Goal: Find contact information: Find contact information

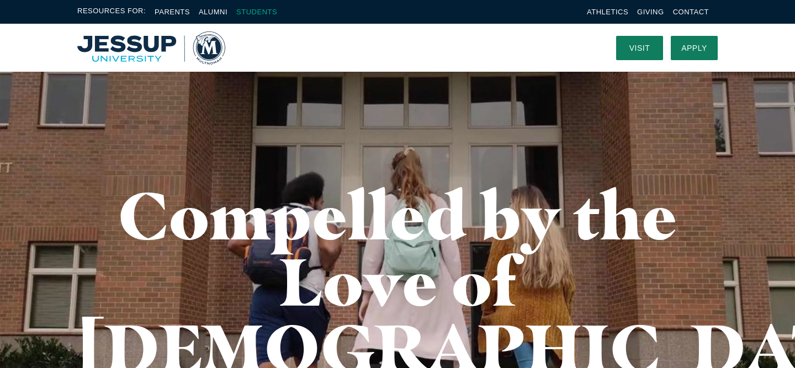
click at [256, 11] on link "Students" at bounding box center [256, 12] width 41 height 8
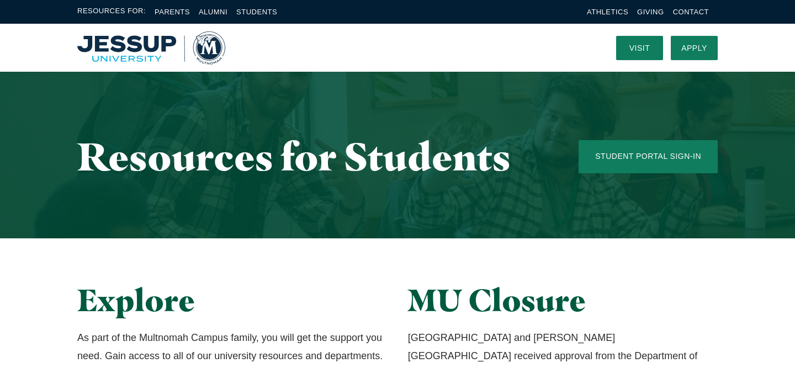
click at [136, 52] on img "Home" at bounding box center [151, 47] width 148 height 33
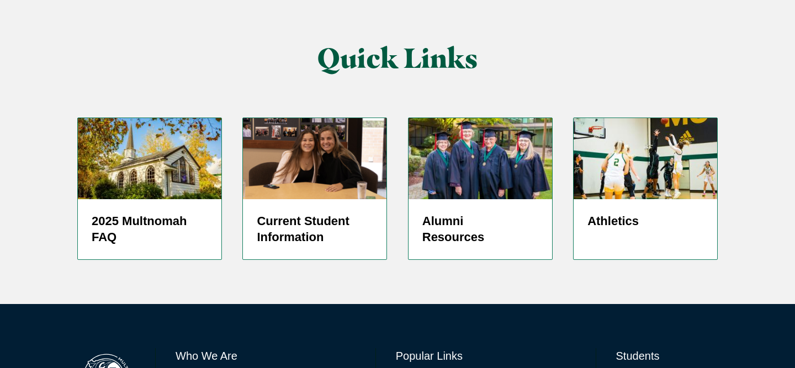
scroll to position [2762, 0]
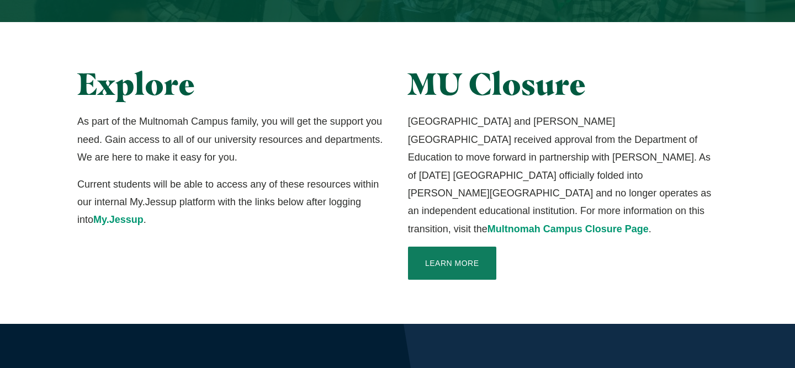
scroll to position [225, 0]
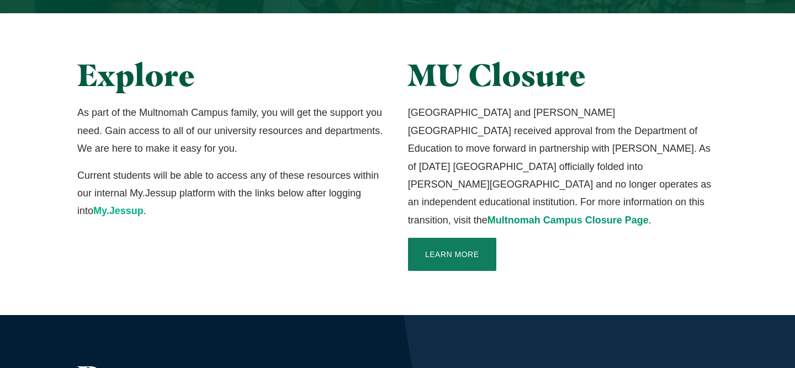
click at [115, 210] on link "My.Jessup" at bounding box center [118, 210] width 50 height 11
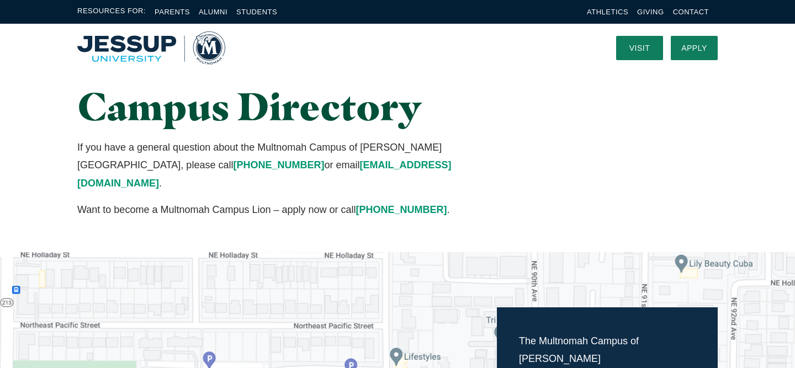
scroll to position [20, 0]
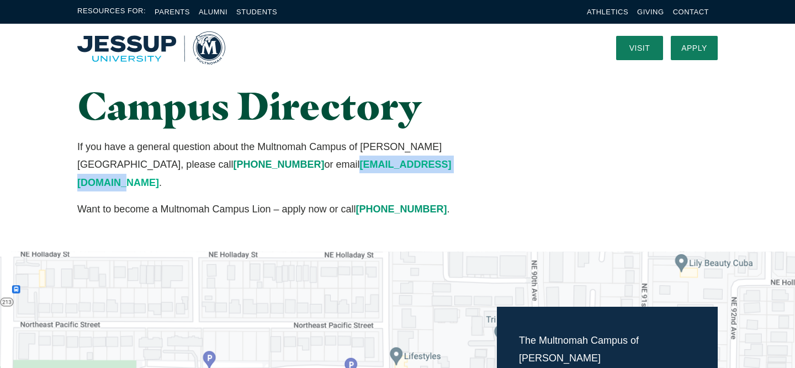
drag, startPoint x: 316, startPoint y: 166, endPoint x: 188, endPoint y: 162, distance: 128.8
click at [188, 162] on p "If you have a general question about the Multnomah Campus of [PERSON_NAME][GEOG…" at bounding box center [287, 165] width 420 height 54
copy link "[EMAIL_ADDRESS][DOMAIN_NAME]"
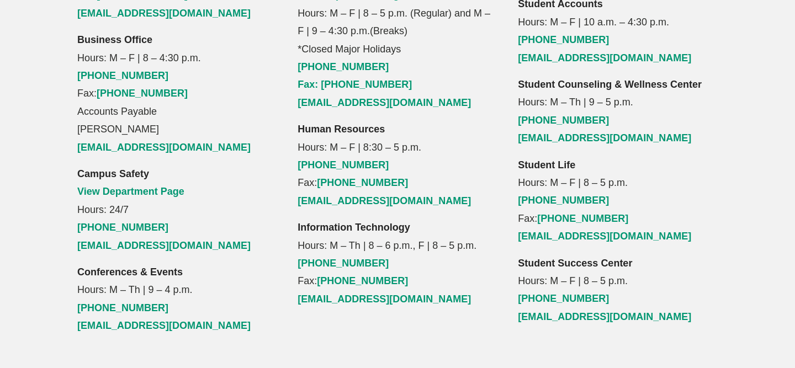
scroll to position [1263, 0]
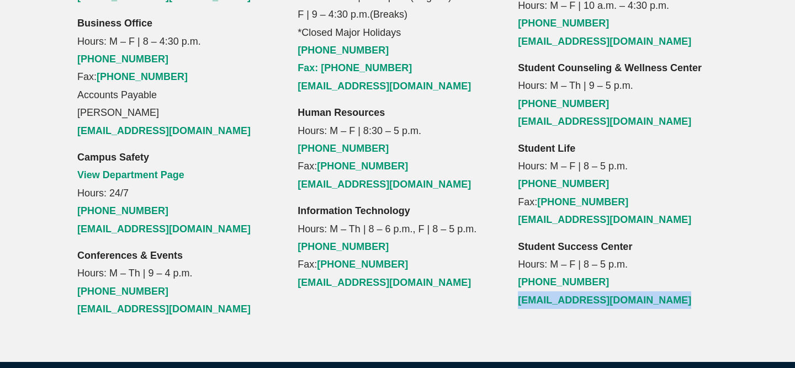
drag, startPoint x: 715, startPoint y: 229, endPoint x: 513, endPoint y: 229, distance: 201.6
copy link "[EMAIL_ADDRESS][DOMAIN_NAME]"
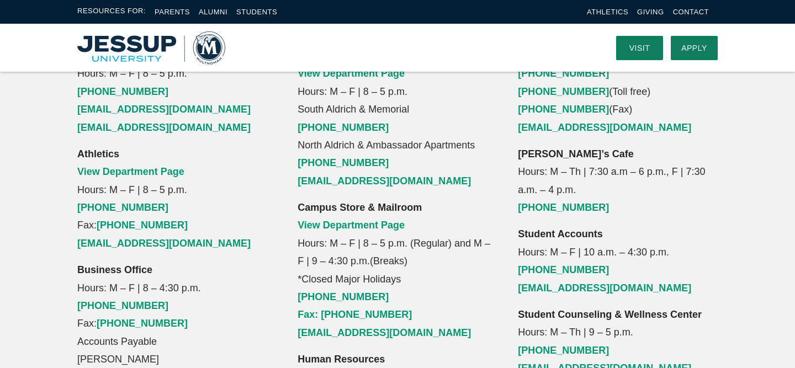
scroll to position [1012, 0]
